Goal: Entertainment & Leisure: Consume media (video, audio)

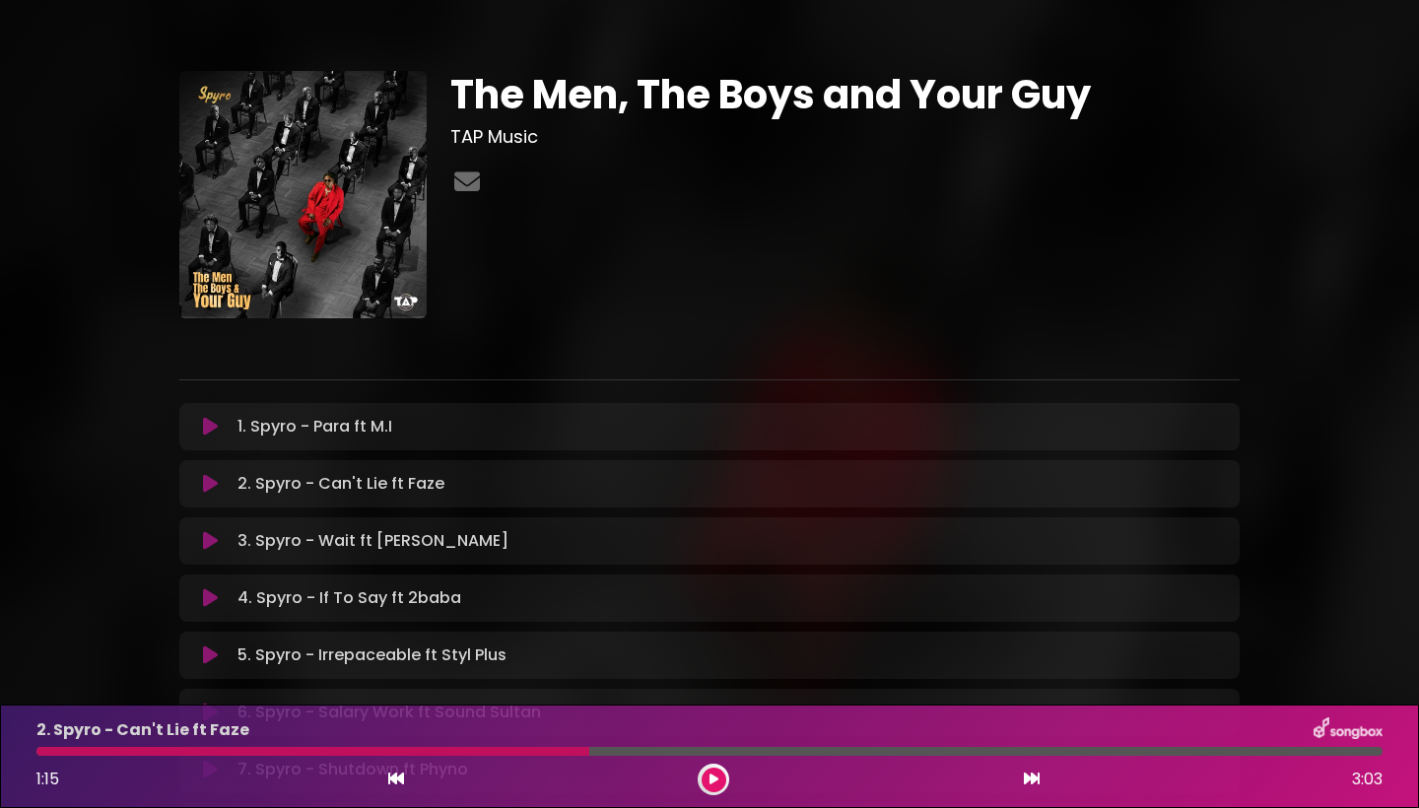
click at [213, 491] on icon at bounding box center [210, 484] width 15 height 20
click at [174, 754] on div at bounding box center [250, 751] width 429 height 9
click at [714, 779] on icon at bounding box center [713, 779] width 8 height 12
click at [59, 756] on div "9. Spyro - No More ft [GEOGRAPHIC_DATA] 0:21 3:12" at bounding box center [709, 756] width 1369 height 78
drag, startPoint x: 186, startPoint y: 752, endPoint x: 65, endPoint y: 761, distance: 121.5
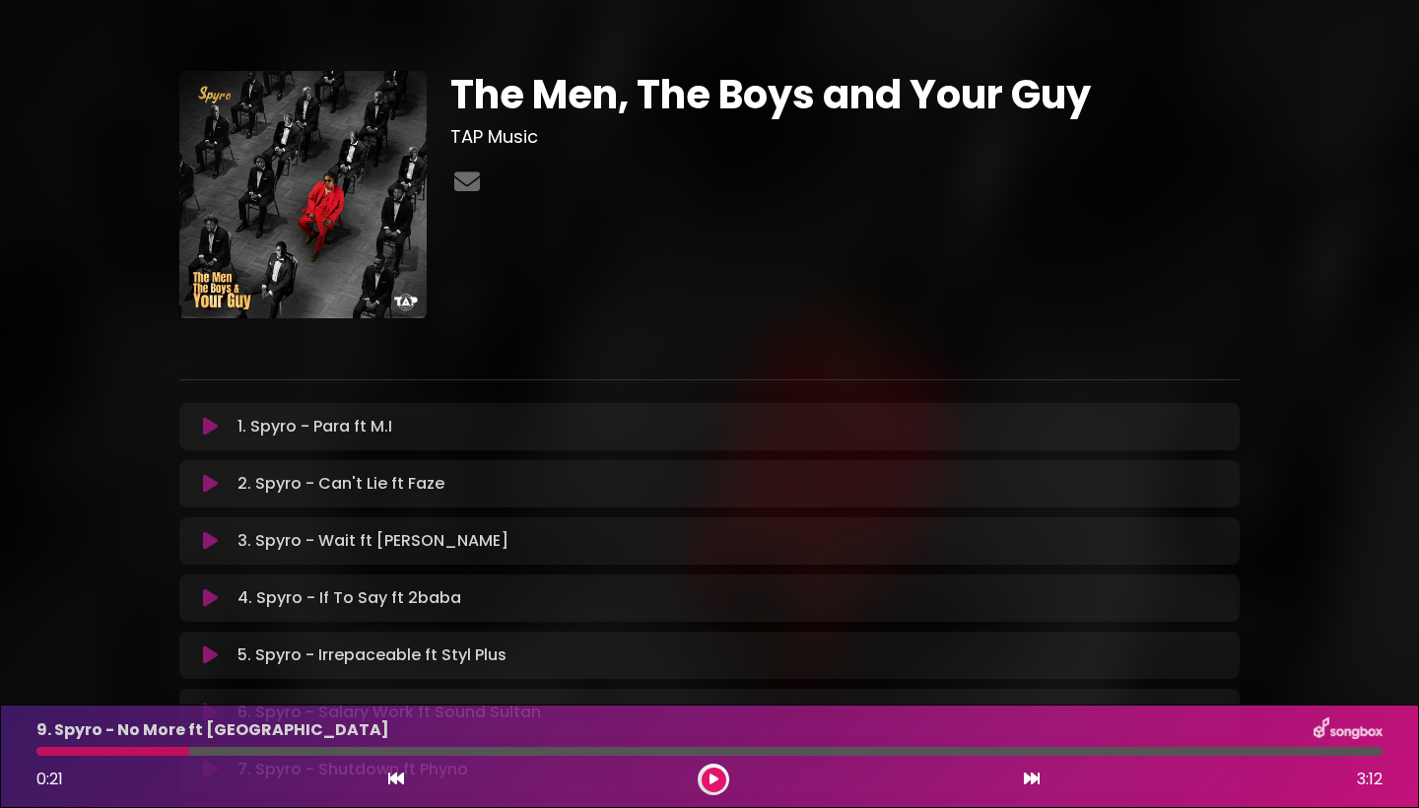
click at [66, 761] on div "9. Spyro - No More ft [GEOGRAPHIC_DATA] 0:21 3:12" at bounding box center [709, 756] width 1369 height 78
click at [56, 753] on div at bounding box center [112, 751] width 153 height 9
click at [55, 753] on div at bounding box center [112, 751] width 153 height 9
click at [41, 755] on div at bounding box center [112, 751] width 153 height 9
drag, startPoint x: 185, startPoint y: 758, endPoint x: 20, endPoint y: 766, distance: 165.7
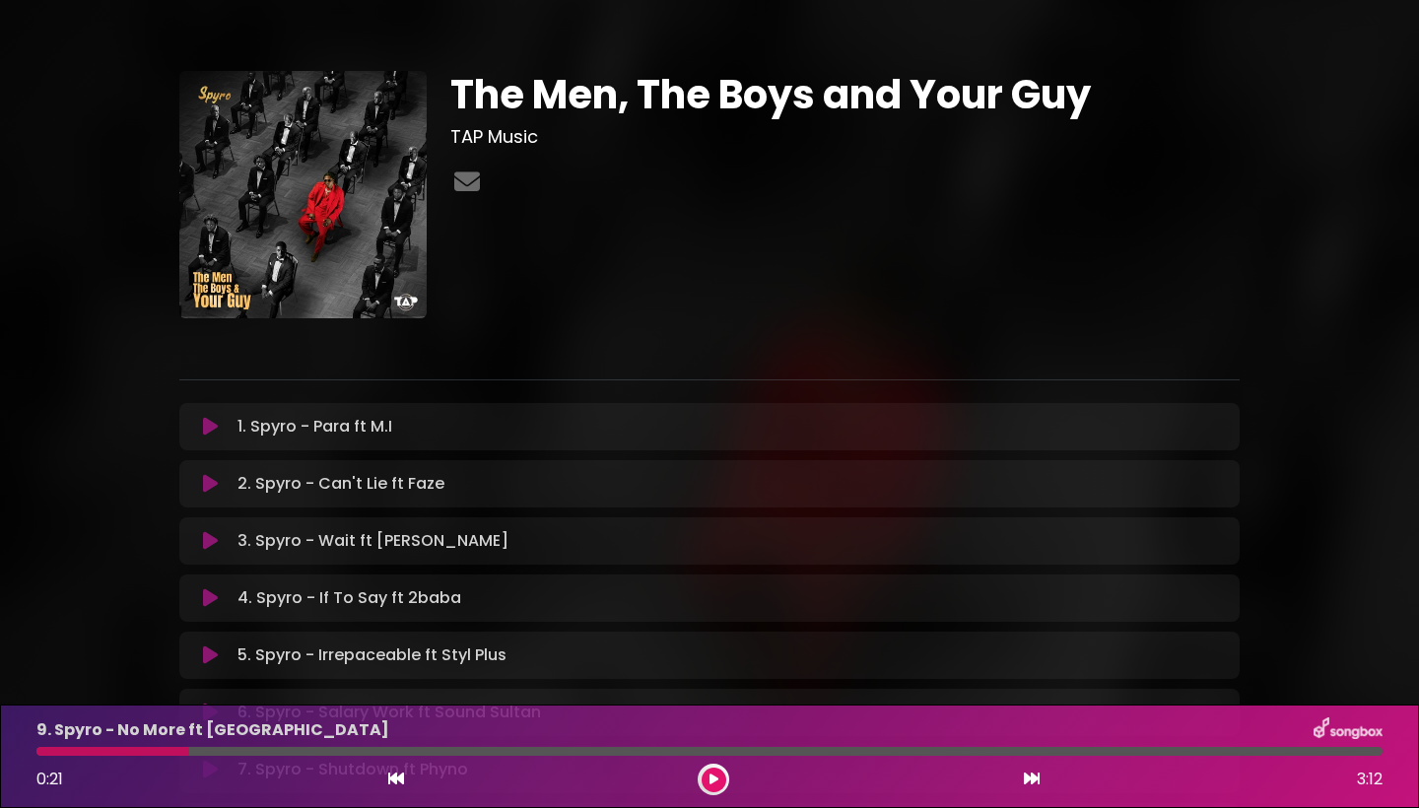
click at [20, 766] on div "9. Spyro - No More ft [GEOGRAPHIC_DATA] 0:21 3:12" at bounding box center [709, 755] width 1419 height 103
click at [56, 751] on div at bounding box center [112, 751] width 153 height 9
click at [713, 777] on icon at bounding box center [713, 779] width 9 height 12
click at [51, 754] on div at bounding box center [52, 751] width 32 height 9
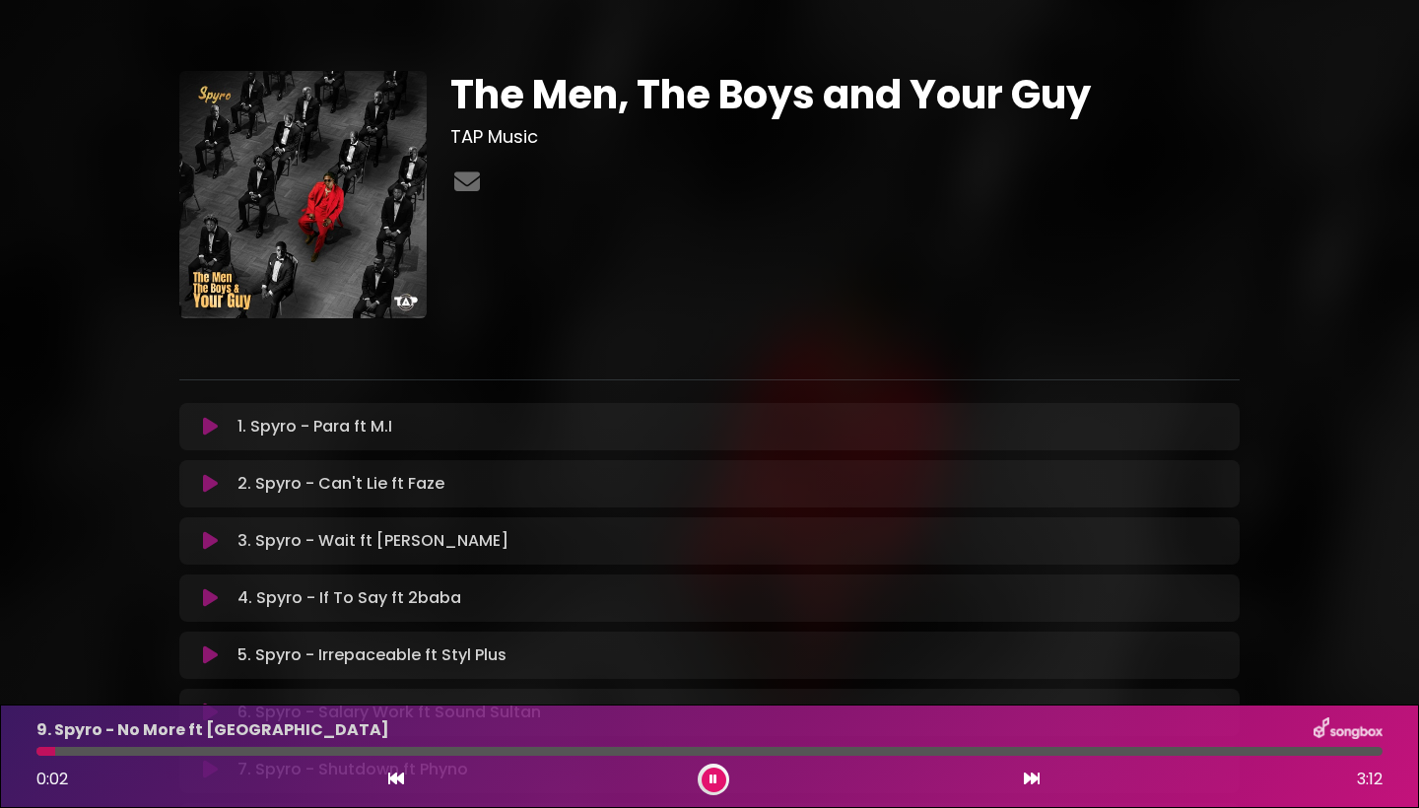
click at [45, 754] on div at bounding box center [45, 751] width 19 height 9
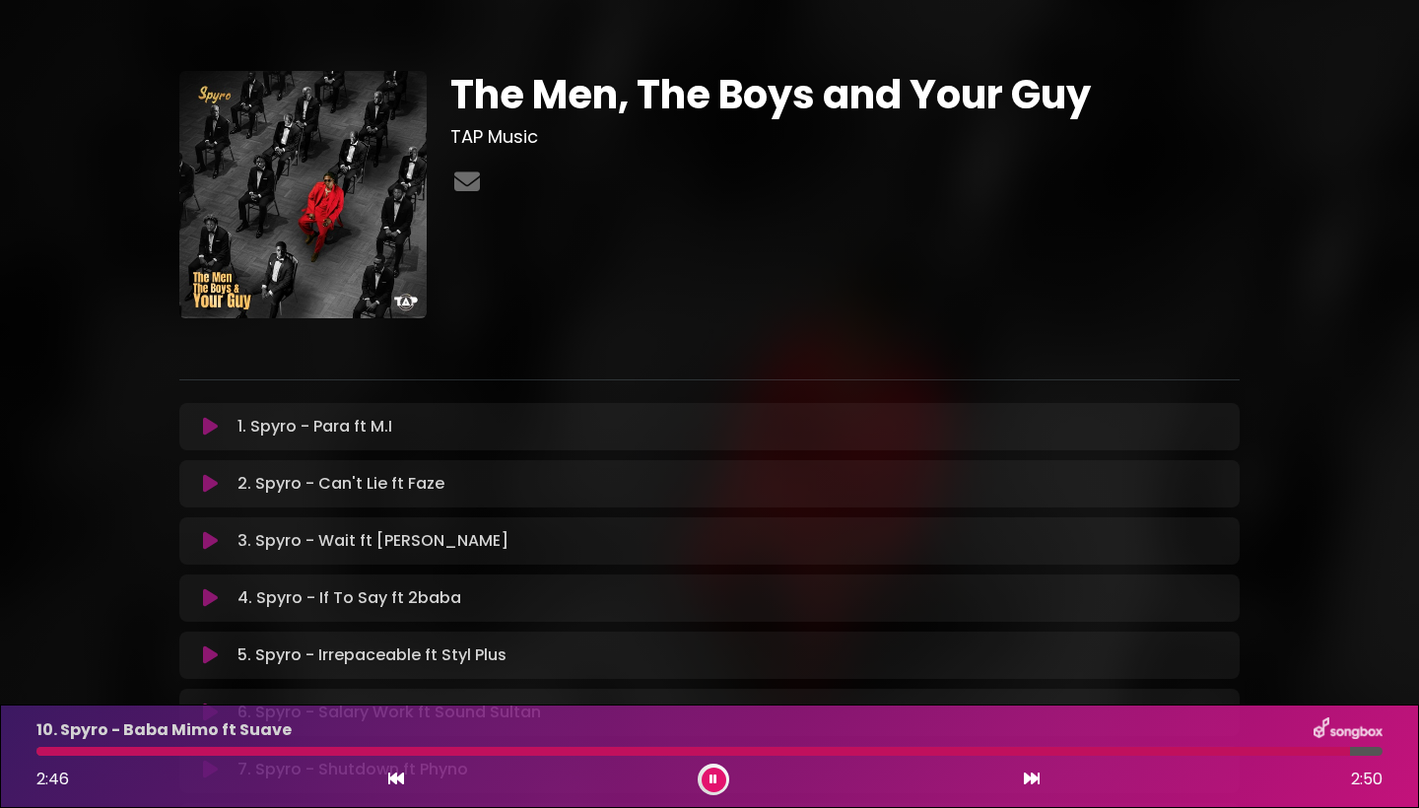
click at [44, 756] on div "10. Spyro - Baba Mimo ft Suave 2:46 2:50" at bounding box center [709, 756] width 1369 height 78
click at [28, 754] on div at bounding box center [709, 751] width 1369 height 9
click at [45, 759] on div "11. Spyro - Beautiful ft Oxlade 2:50 2:50" at bounding box center [709, 756] width 1369 height 78
click at [45, 758] on div "11. Spyro - Beautiful ft Oxlade 2:50 2:50" at bounding box center [709, 756] width 1369 height 78
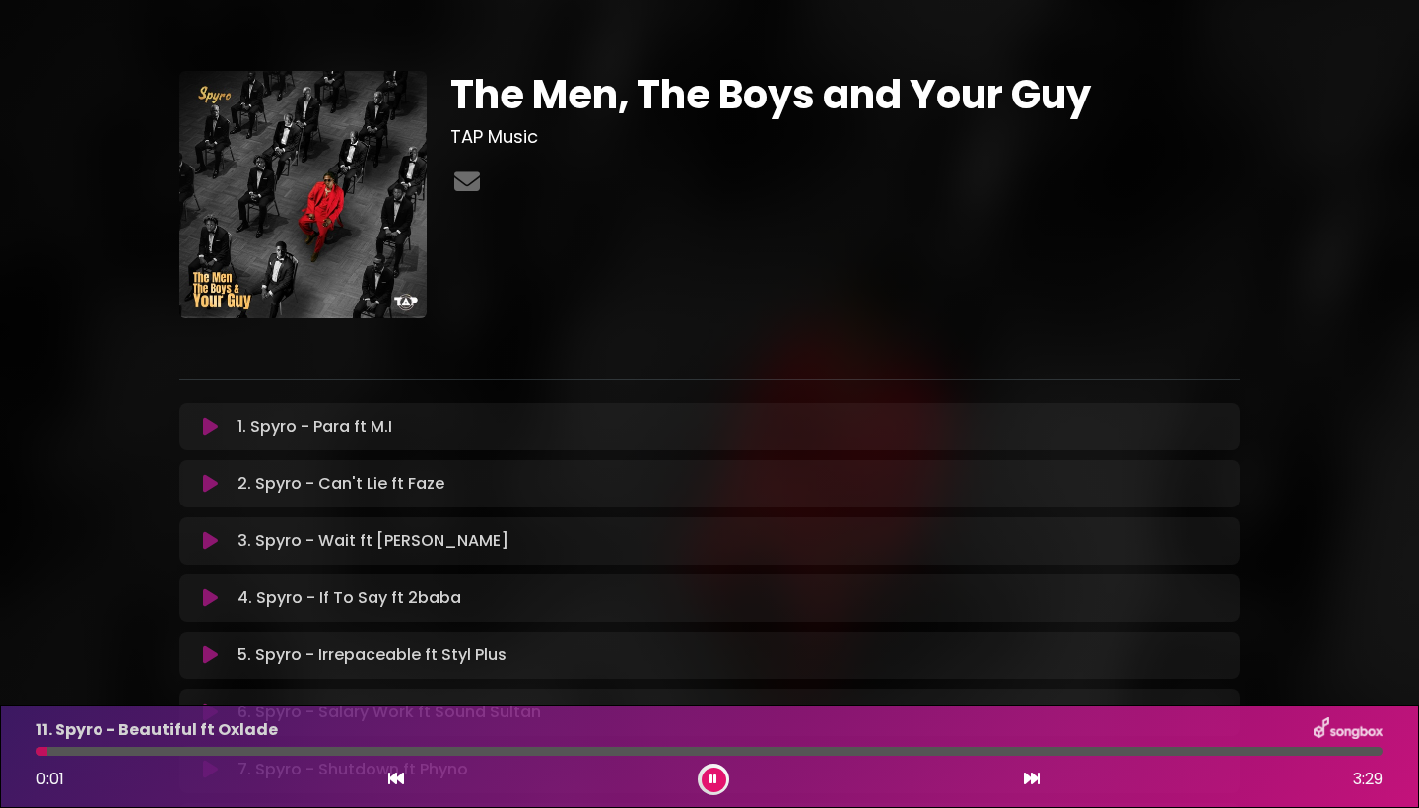
click at [392, 775] on icon at bounding box center [396, 778] width 16 height 16
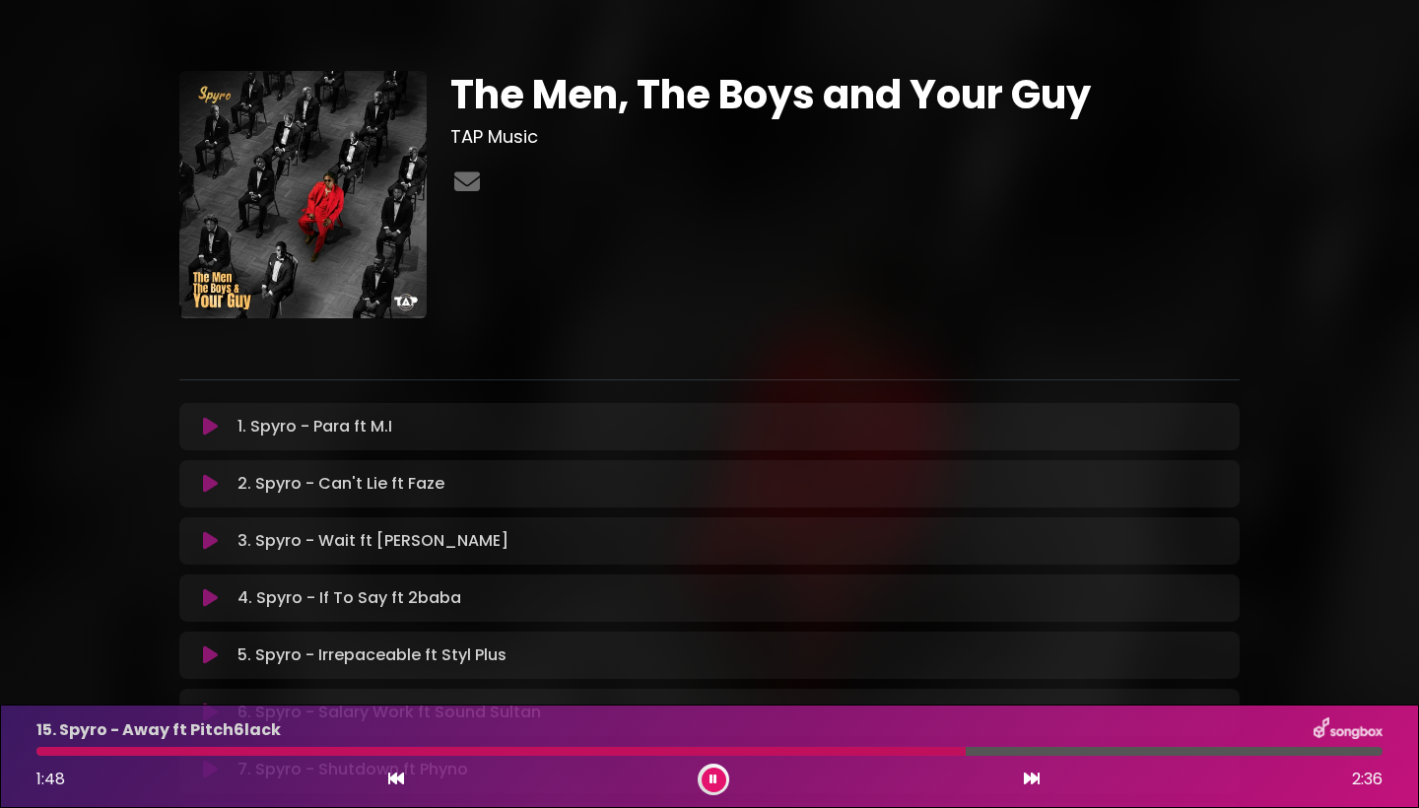
click at [1014, 228] on div "The Men, The Boys and Your Guy TAP Music" at bounding box center [844, 194] width 813 height 247
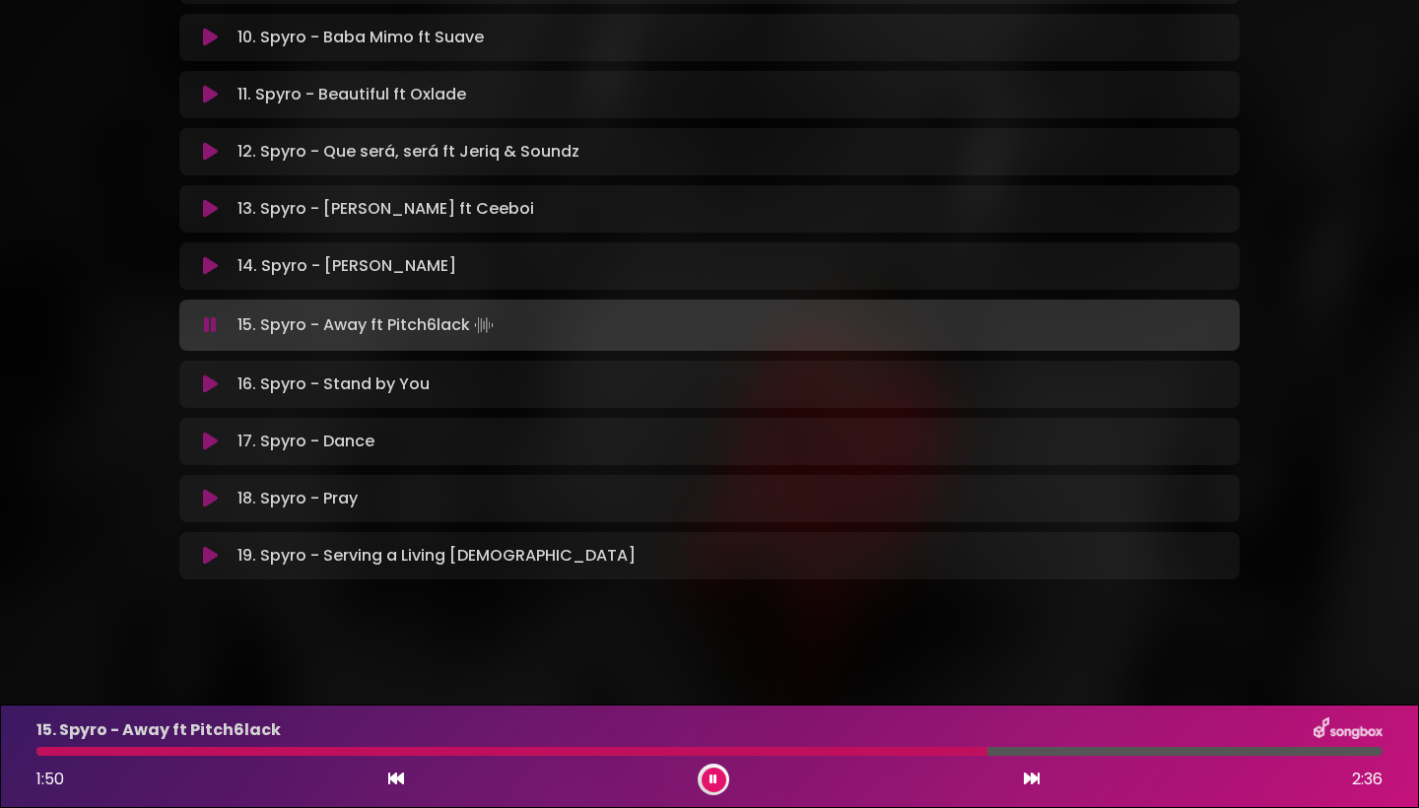
scroll to position [925, 0]
click at [205, 443] on div "1. Spyro - Para ft M.I Loading Track... Your Feedback" at bounding box center [709, 40] width 1060 height 1080
click at [212, 431] on div "17. Spyro - Dance Loading Track..." at bounding box center [709, 442] width 1036 height 24
click at [203, 440] on icon at bounding box center [210, 442] width 15 height 20
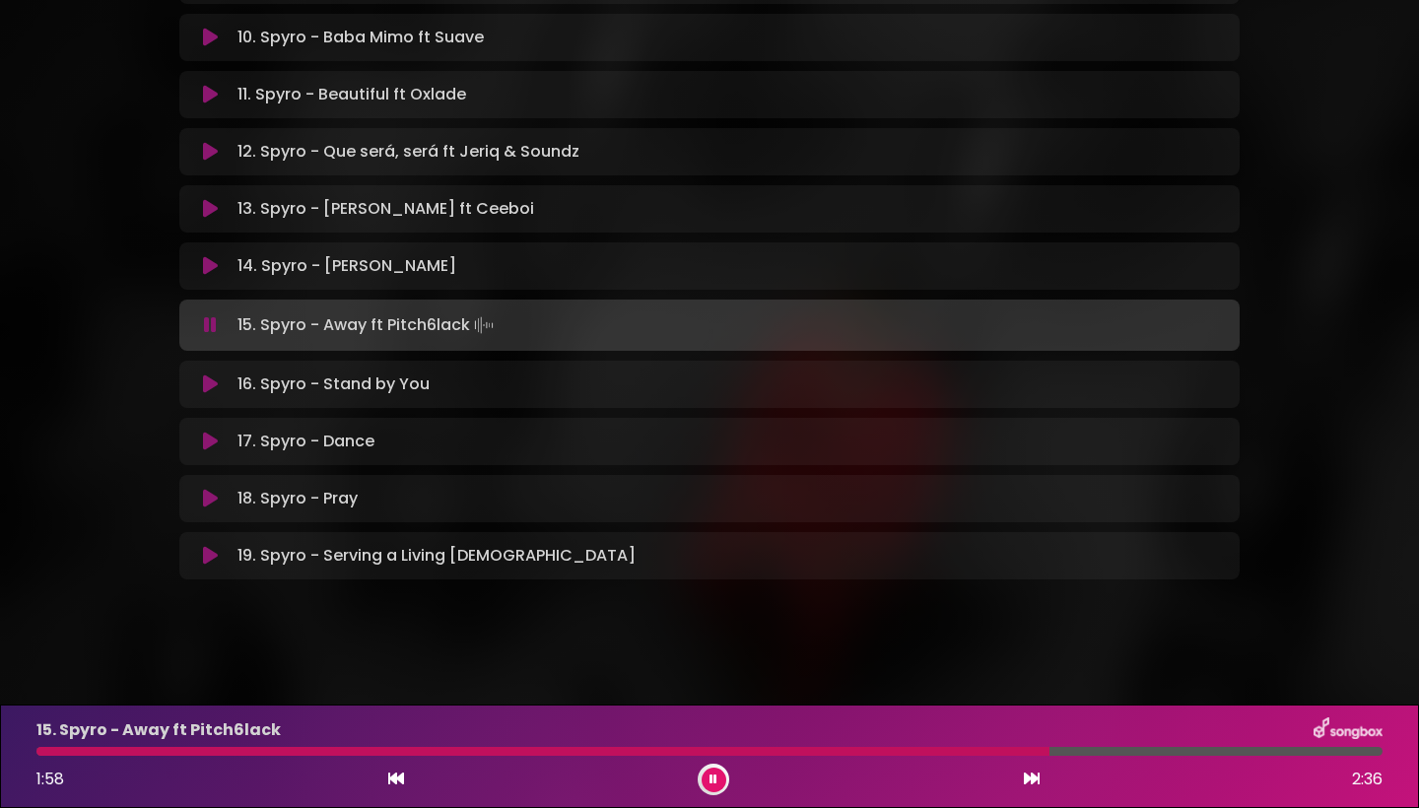
scroll to position [900, 0]
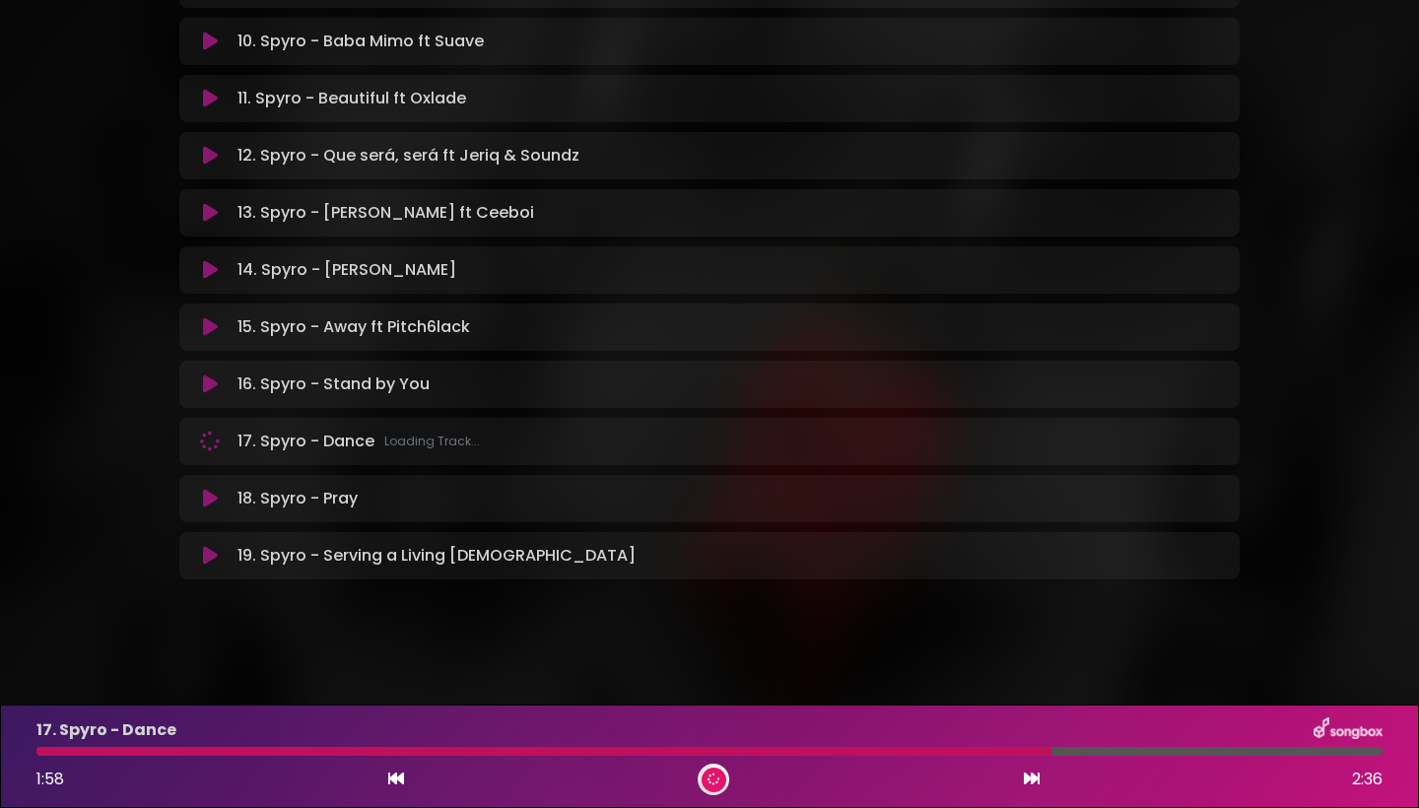
click at [203, 440] on icon at bounding box center [210, 442] width 22 height 22
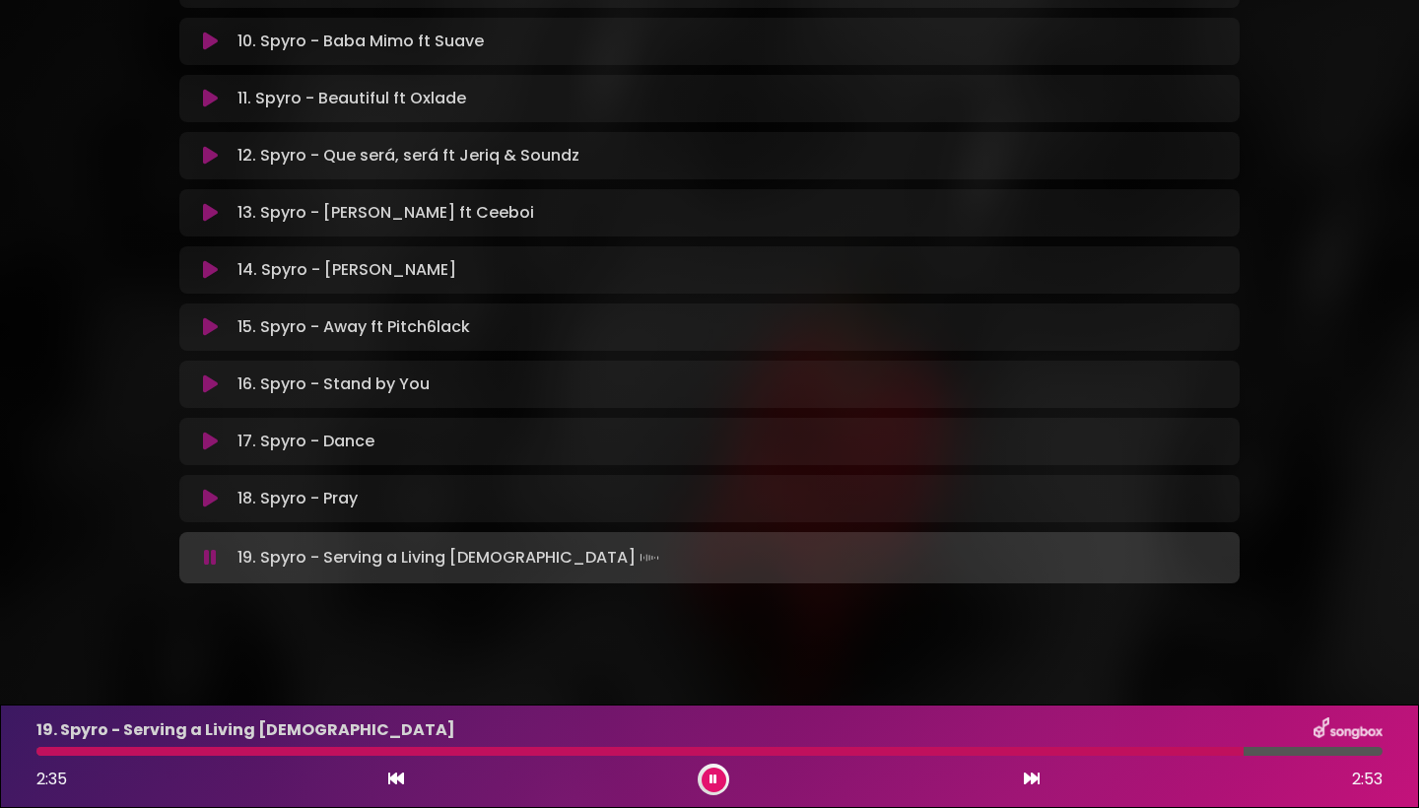
click at [42, 758] on div "19. Spyro - Serving a Living [DEMOGRAPHIC_DATA] 2:35 2:53" at bounding box center [709, 756] width 1369 height 78
click at [42, 753] on div at bounding box center [643, 751] width 1215 height 9
